Goal: Task Accomplishment & Management: Use online tool/utility

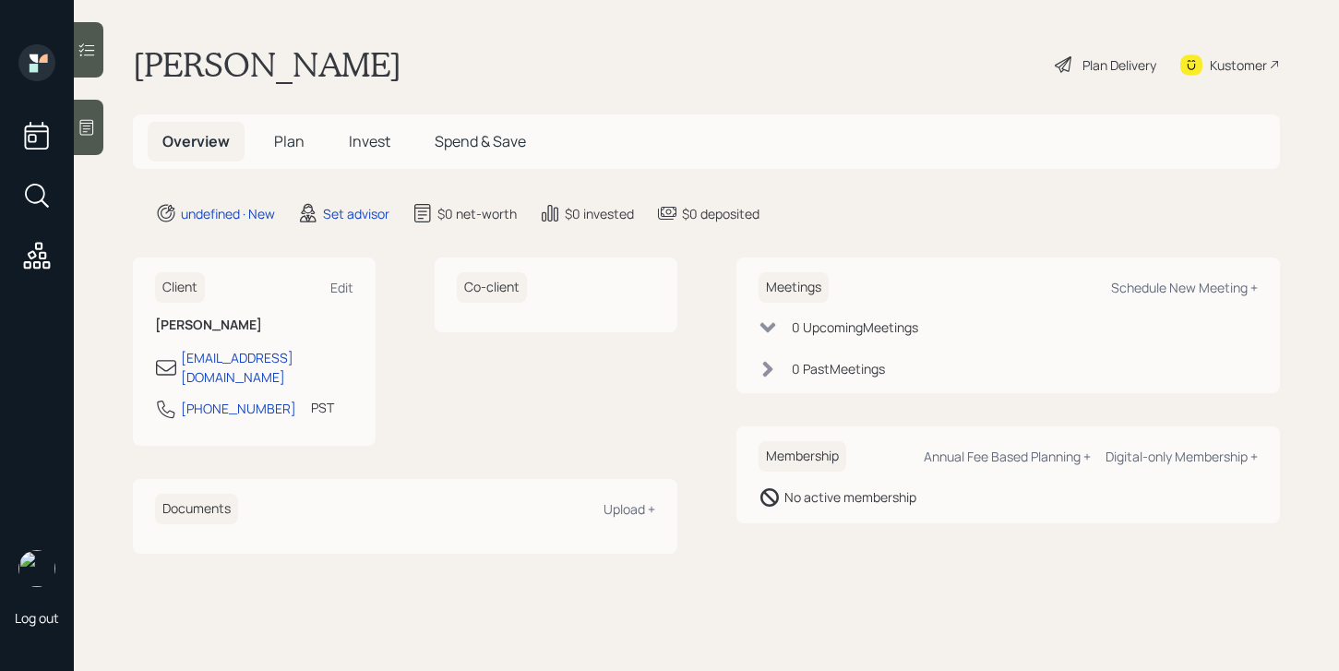
click at [98, 119] on div at bounding box center [89, 127] width 30 height 55
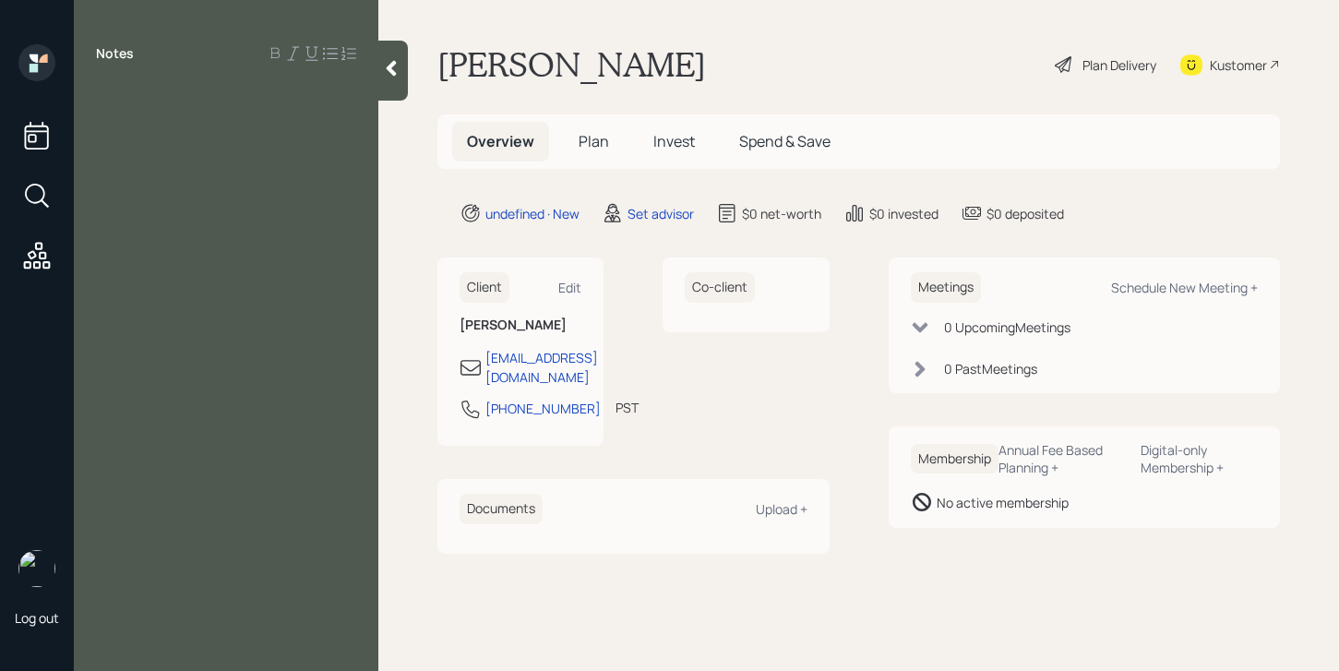
click at [399, 74] on icon at bounding box center [391, 68] width 18 height 18
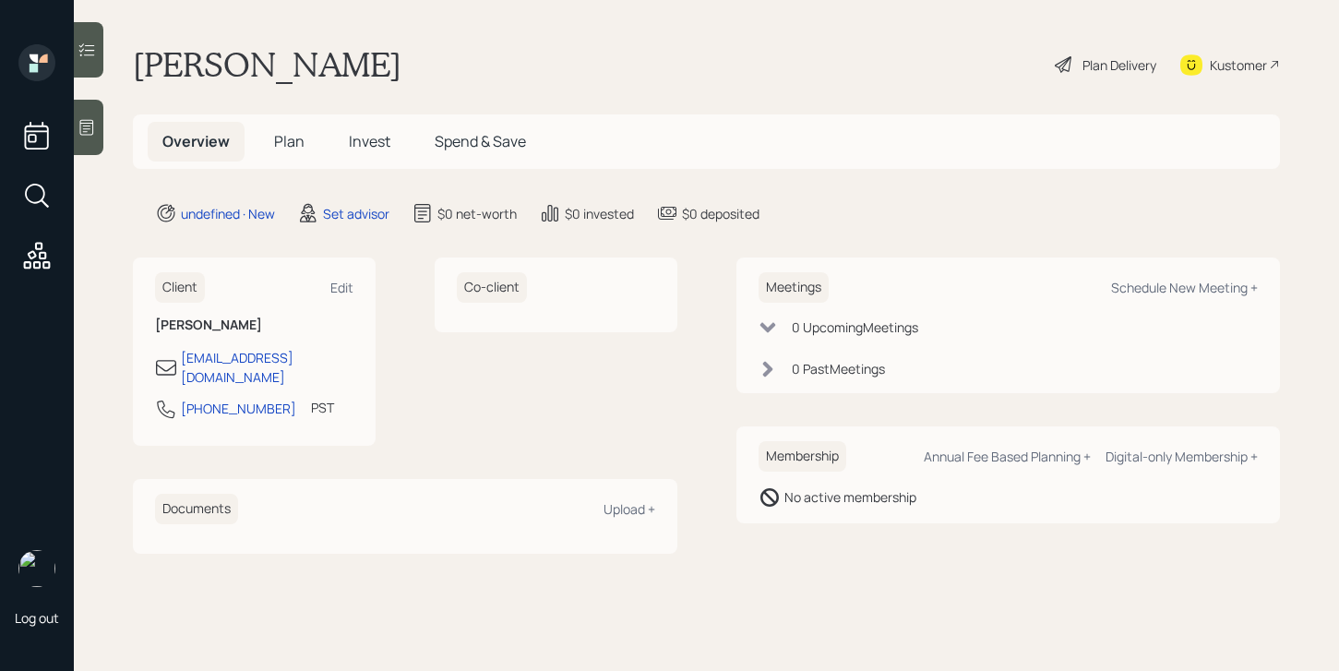
click at [1174, 301] on div "Meetings Schedule New Meeting +" at bounding box center [1009, 287] width 500 height 30
click at [1174, 294] on div "Schedule New Meeting +" at bounding box center [1184, 288] width 147 height 18
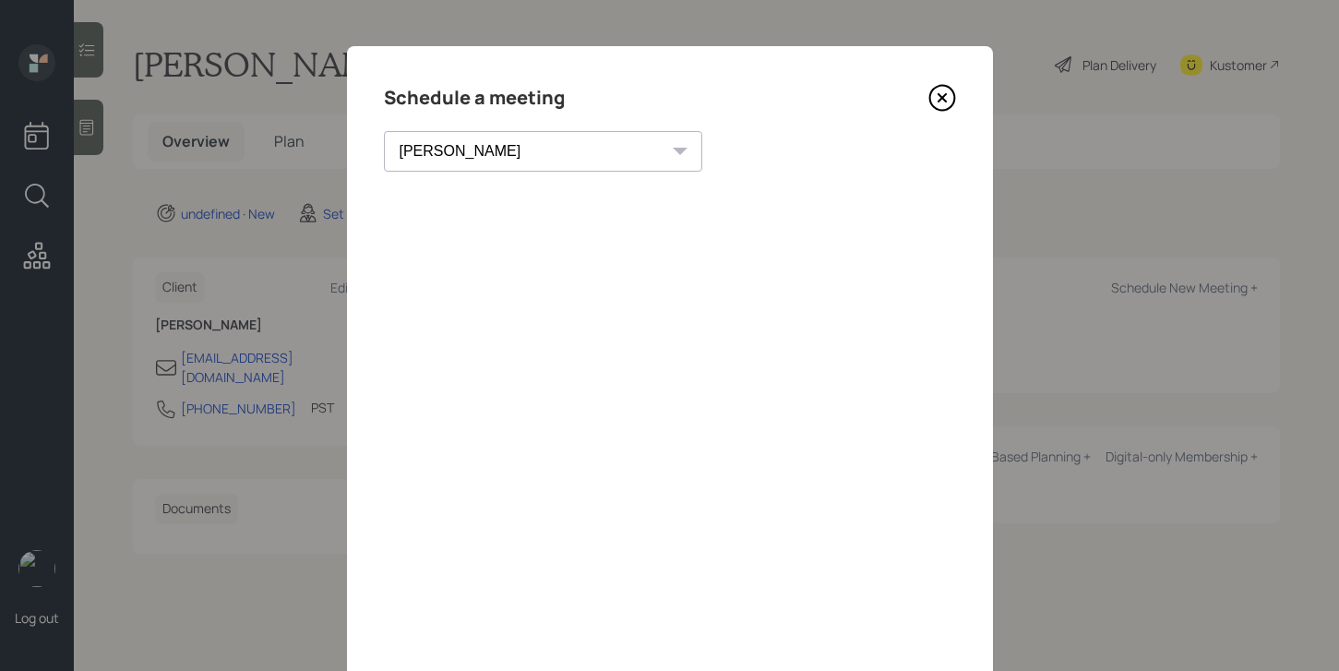
click at [501, 148] on select "Theresa Spinello Matthew Burke Xavier Ross Eitan Bar-David Ian Yamey Trevor Nel…" at bounding box center [543, 151] width 318 height 41
select select "205a2f49-d305-4782-8e90-e36bafbe5565"
click at [384, 131] on select "Theresa Spinello Matthew Burke Xavier Ross Eitan Bar-David Ian Yamey Trevor Nel…" at bounding box center [543, 151] width 318 height 41
click at [943, 102] on icon at bounding box center [943, 98] width 28 height 28
